Goal: Check status

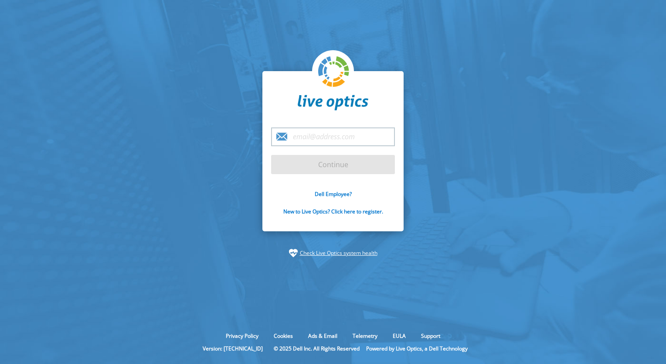
click at [337, 134] on input "email" at bounding box center [333, 136] width 124 height 19
type input "[PERSON_NAME][EMAIL_ADDRESS][DOMAIN_NAME]"
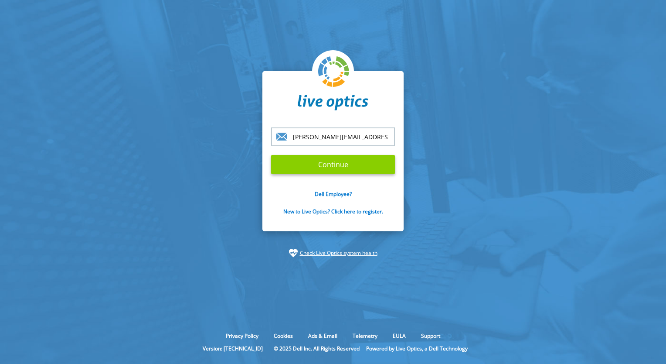
click at [336, 170] on input "Continue" at bounding box center [333, 164] width 124 height 19
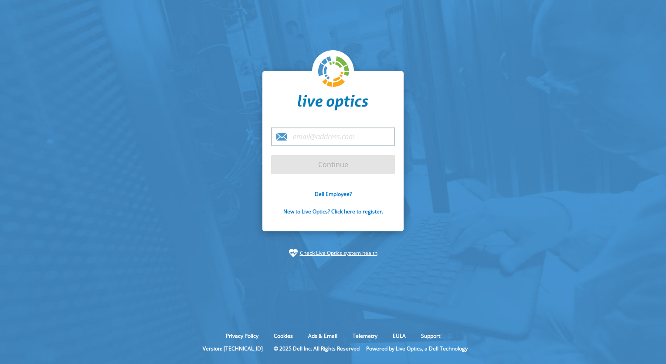
click at [345, 144] on input "email" at bounding box center [333, 136] width 124 height 19
type input "[PERSON_NAME][EMAIL_ADDRESS][DOMAIN_NAME]"
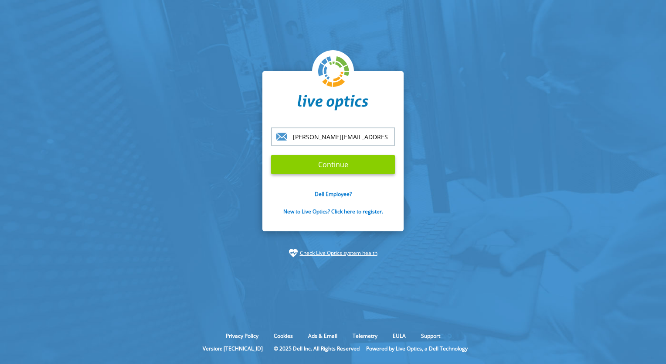
click at [331, 170] on input "Continue" at bounding box center [333, 164] width 124 height 19
click at [340, 164] on input "Continue" at bounding box center [333, 164] width 124 height 19
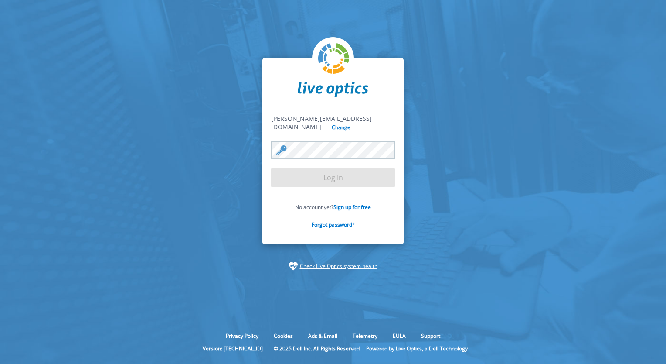
click at [278, 148] on div at bounding box center [333, 150] width 124 height 18
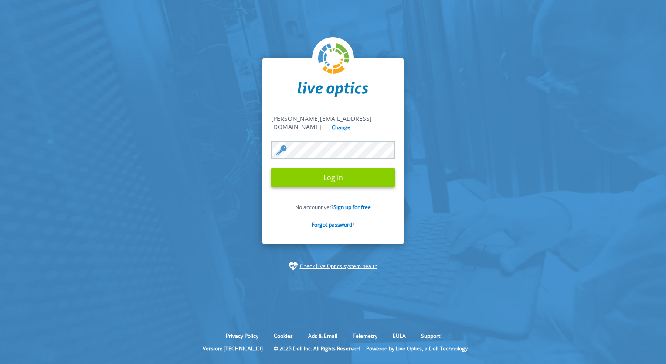
click at [338, 180] on input "Log In" at bounding box center [333, 177] width 124 height 19
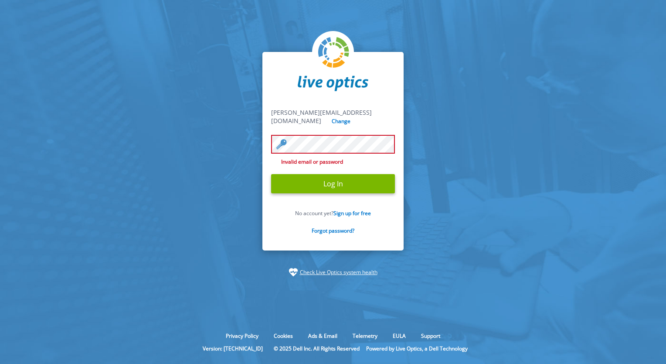
click at [271, 174] on input "Log In" at bounding box center [333, 183] width 124 height 19
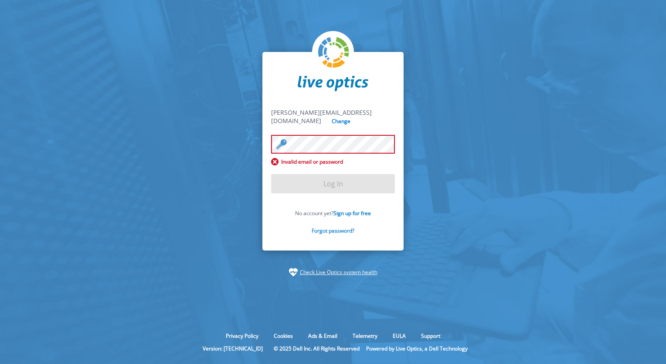
click at [340, 227] on link "Forgot password?" at bounding box center [333, 230] width 43 height 7
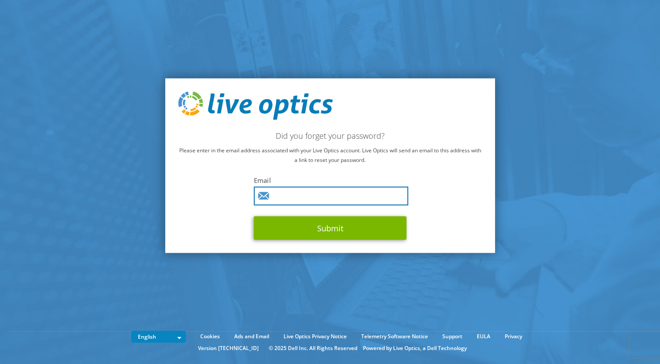
click at [305, 194] on input "text" at bounding box center [331, 196] width 154 height 19
type input "[PERSON_NAME][EMAIL_ADDRESS][DOMAIN_NAME]"
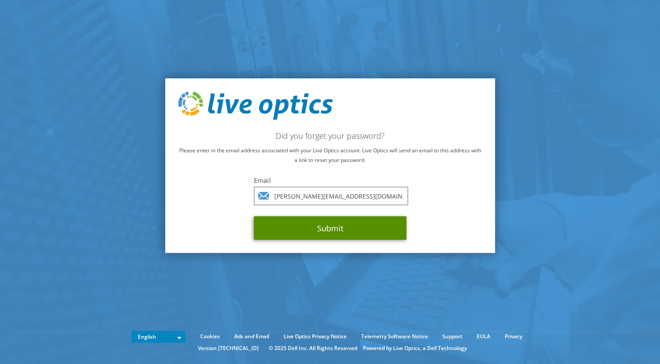
click at [333, 231] on button "Submit" at bounding box center [330, 228] width 153 height 24
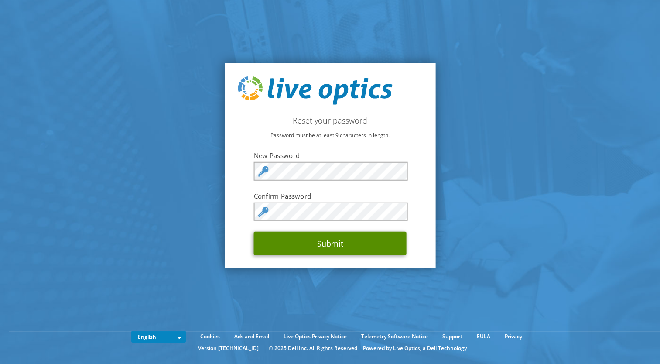
click at [326, 243] on button "Submit" at bounding box center [330, 243] width 153 height 24
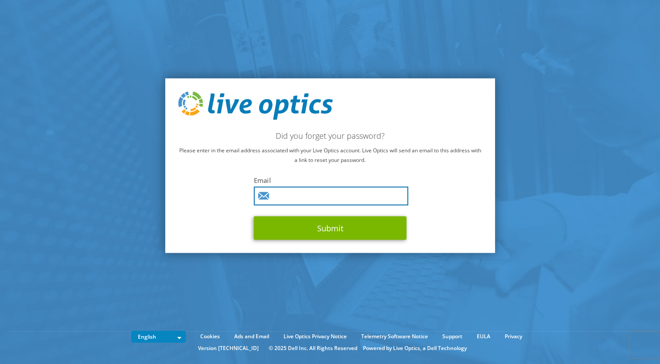
click at [298, 194] on input "text" at bounding box center [331, 196] width 154 height 19
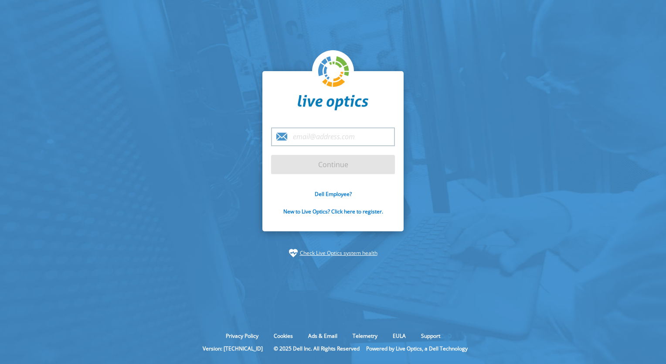
click at [320, 137] on input "email" at bounding box center [333, 136] width 124 height 19
type input "[PERSON_NAME][EMAIL_ADDRESS][DOMAIN_NAME]"
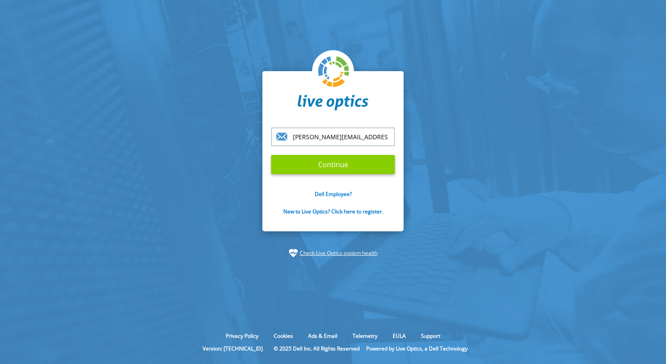
click at [331, 172] on input "Continue" at bounding box center [333, 164] width 124 height 19
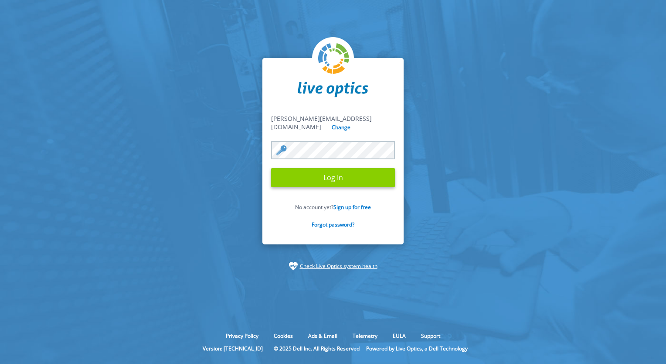
click at [336, 177] on input "Log In" at bounding box center [333, 177] width 124 height 19
click at [350, 172] on input "Log In" at bounding box center [333, 177] width 124 height 19
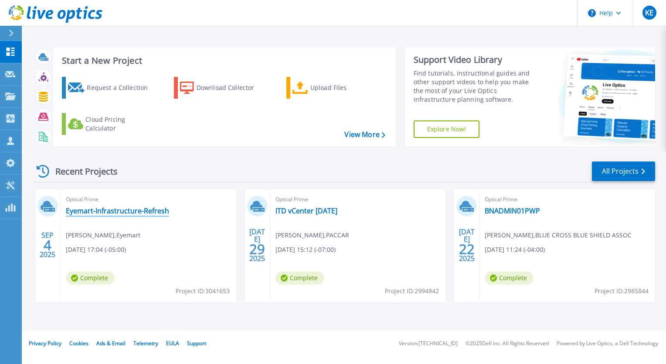
click at [131, 210] on link "Eyemart-Infrastructure-Refresh" at bounding box center [117, 210] width 103 height 9
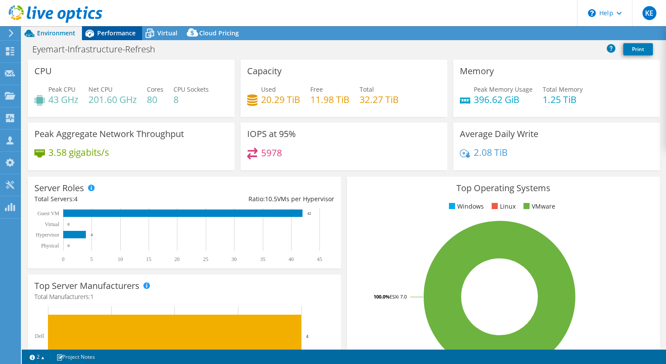
click at [122, 34] on span "Performance" at bounding box center [116, 33] width 38 height 8
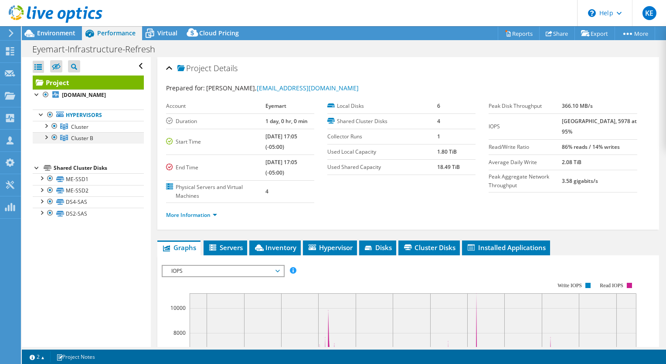
click at [56, 143] on div at bounding box center [54, 137] width 9 height 10
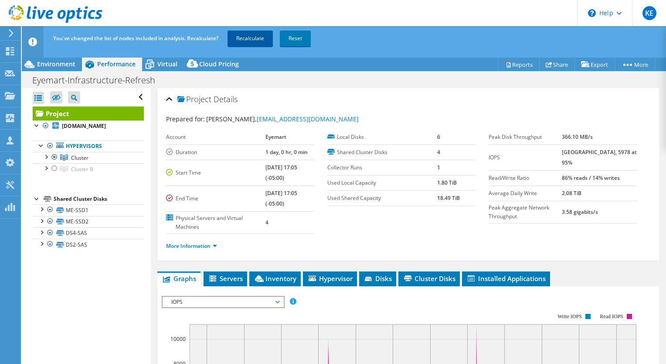
click at [257, 36] on link "Recalculate" at bounding box center [250, 39] width 45 height 16
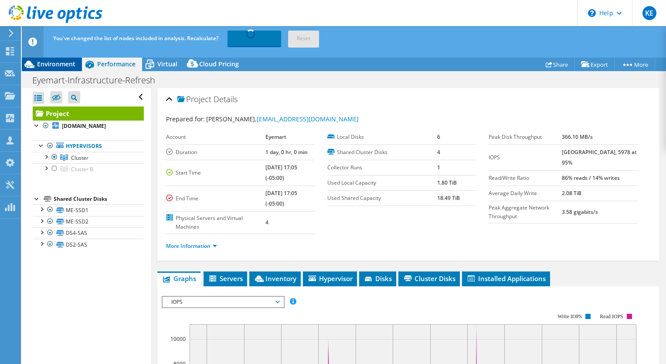
click at [56, 67] on span "Environment" at bounding box center [56, 64] width 38 height 8
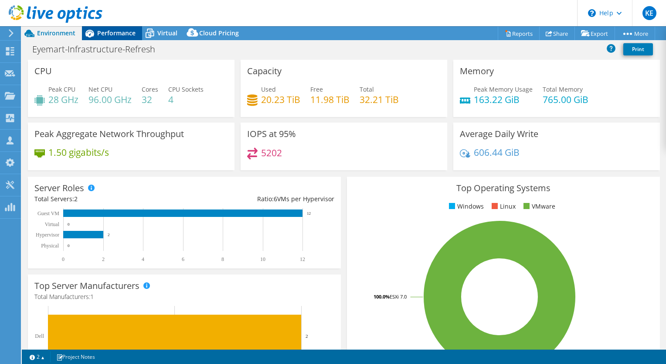
click at [94, 31] on icon at bounding box center [89, 33] width 15 height 15
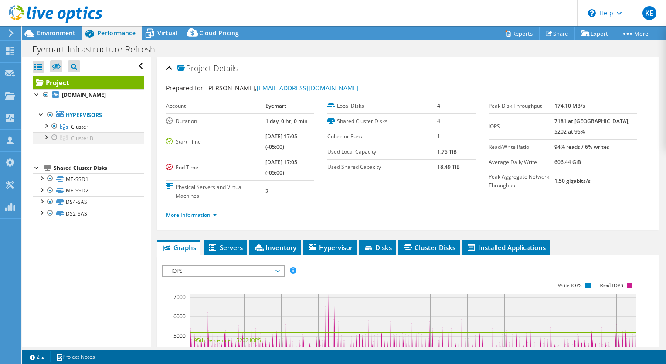
click at [56, 143] on div at bounding box center [54, 137] width 9 height 10
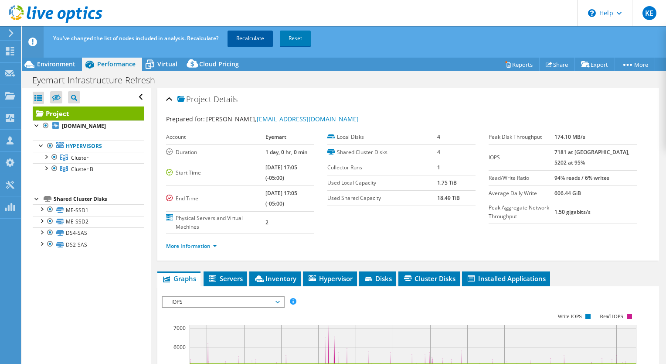
click at [251, 37] on link "Recalculate" at bounding box center [250, 39] width 45 height 16
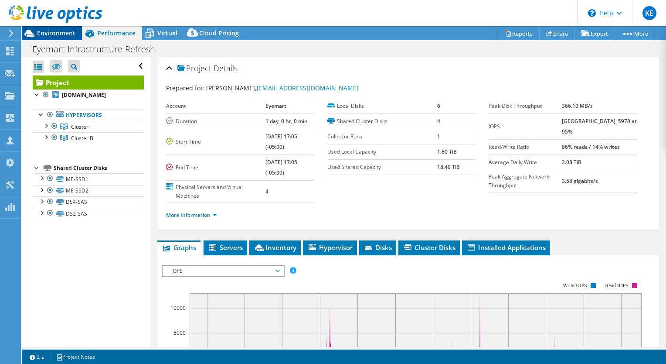
click at [58, 34] on span "Environment" at bounding box center [56, 33] width 38 height 8
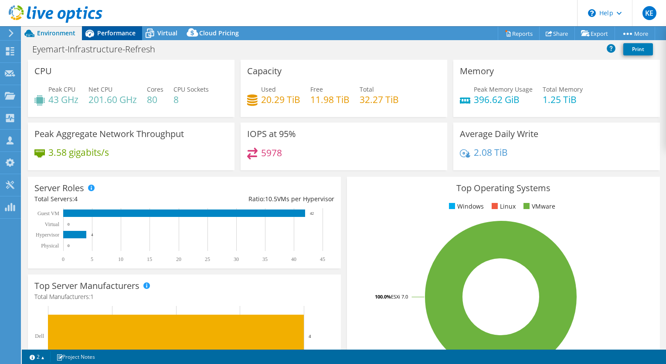
click at [113, 33] on span "Performance" at bounding box center [116, 33] width 38 height 8
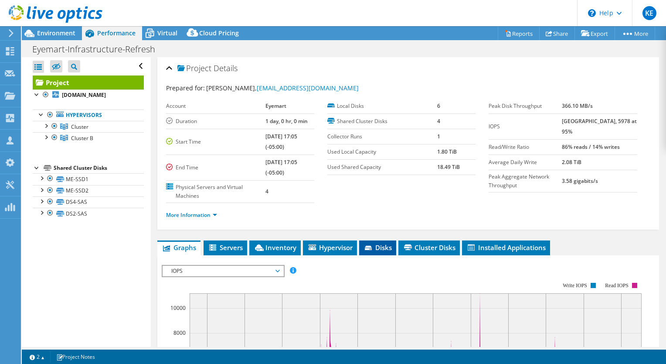
click at [383, 243] on span "Disks" at bounding box center [378, 247] width 28 height 9
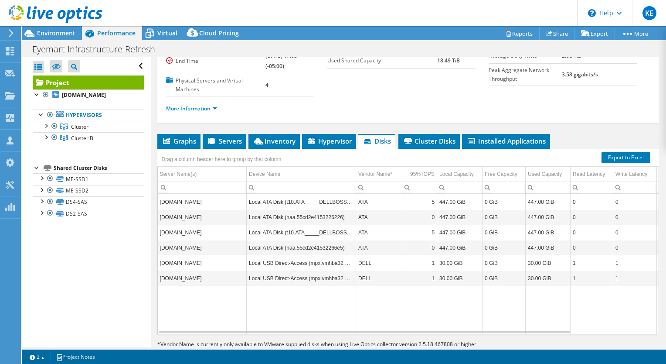
scroll to position [116, 0]
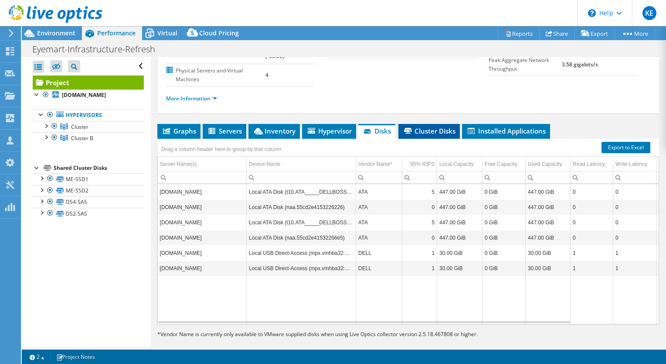
click at [435, 129] on span "Cluster Disks" at bounding box center [429, 130] width 53 height 9
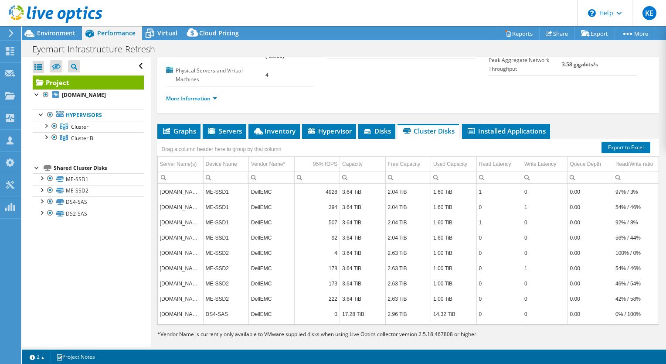
scroll to position [126, 0]
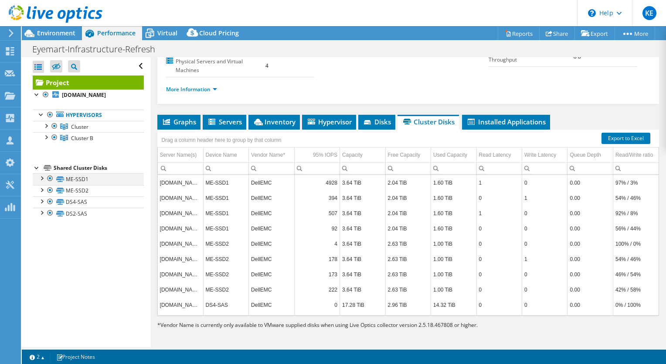
click at [41, 182] on div at bounding box center [41, 177] width 9 height 9
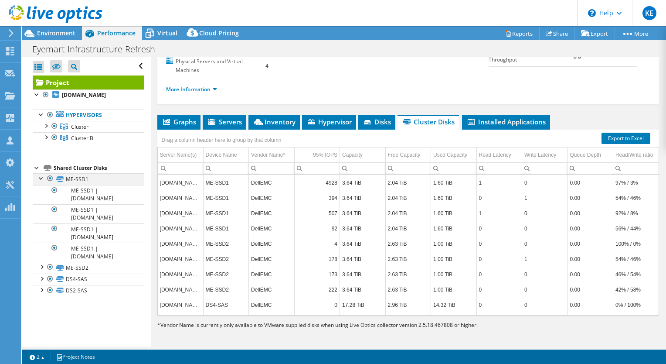
click at [41, 182] on div at bounding box center [41, 177] width 9 height 9
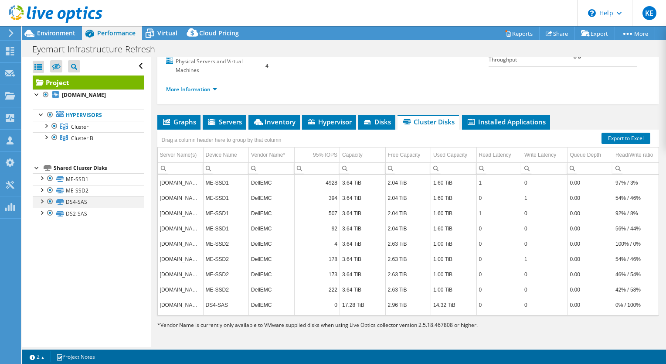
click at [43, 205] on div at bounding box center [41, 200] width 9 height 9
click at [41, 205] on div at bounding box center [41, 200] width 9 height 9
click at [40, 29] on span "Environment" at bounding box center [56, 33] width 38 height 8
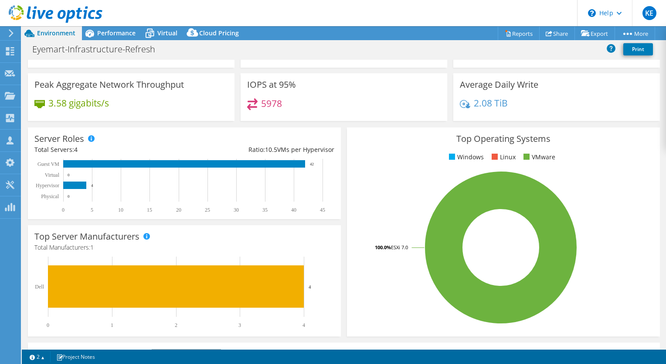
scroll to position [0, 0]
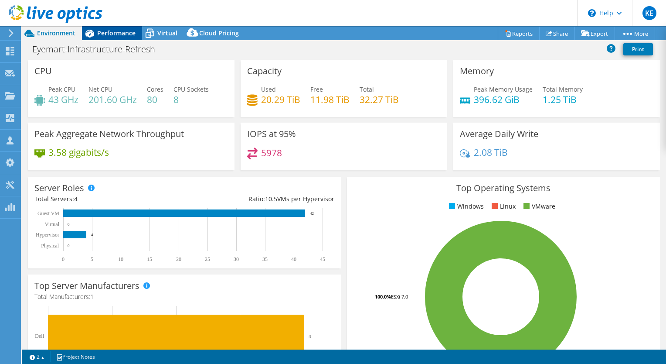
click at [120, 33] on span "Performance" at bounding box center [116, 33] width 38 height 8
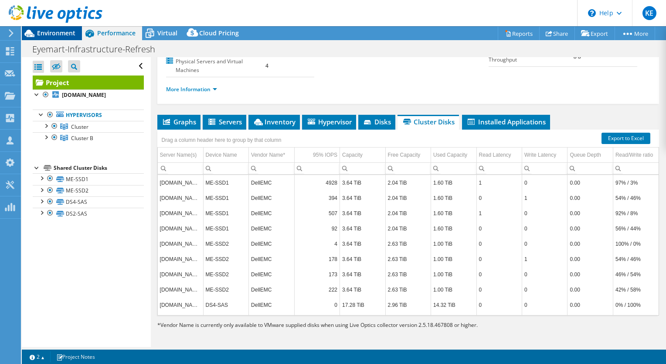
click at [60, 34] on span "Environment" at bounding box center [56, 33] width 38 height 8
